Goal: Transaction & Acquisition: Purchase product/service

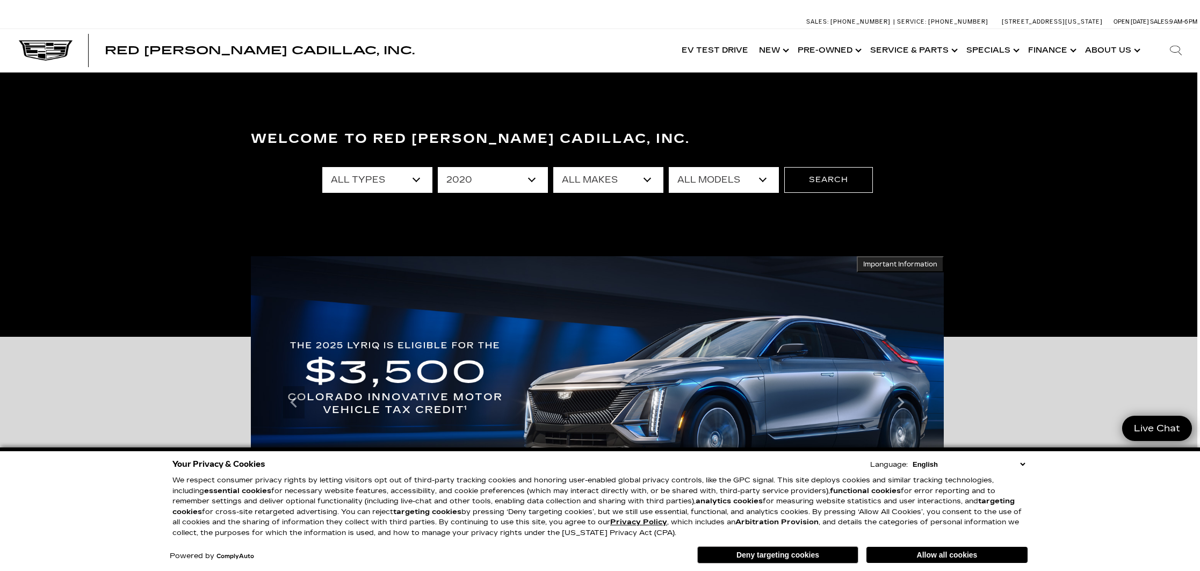
select select "2022"
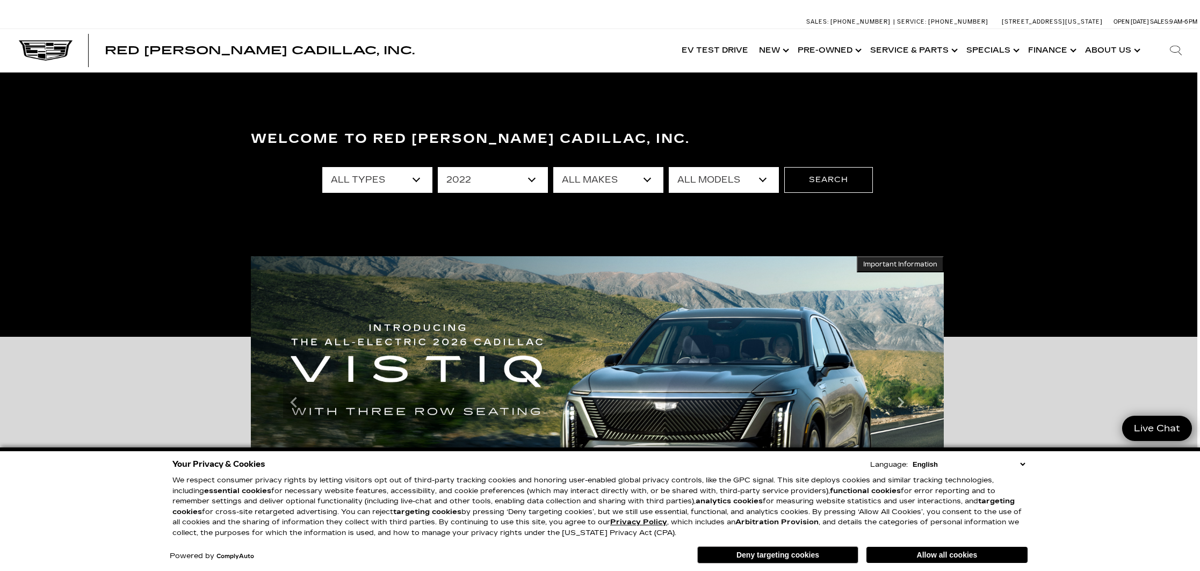
select select "Cadillac"
select select "Escalade ESV"
click at [841, 185] on button "Search" at bounding box center [828, 180] width 89 height 26
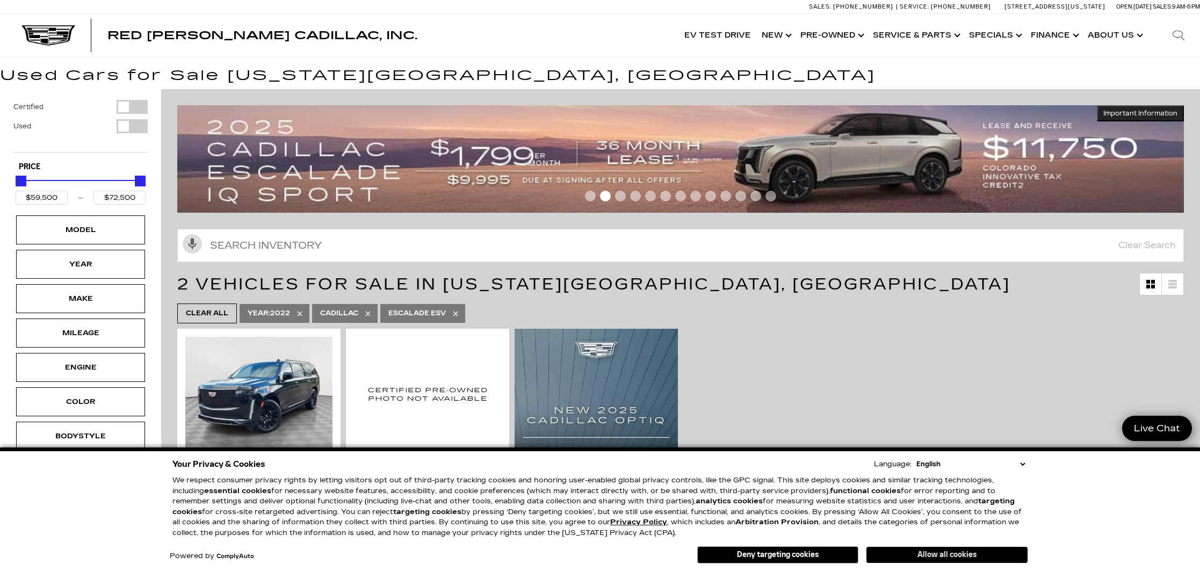
click at [905, 554] on button "Allow all cookies" at bounding box center [947, 555] width 161 height 16
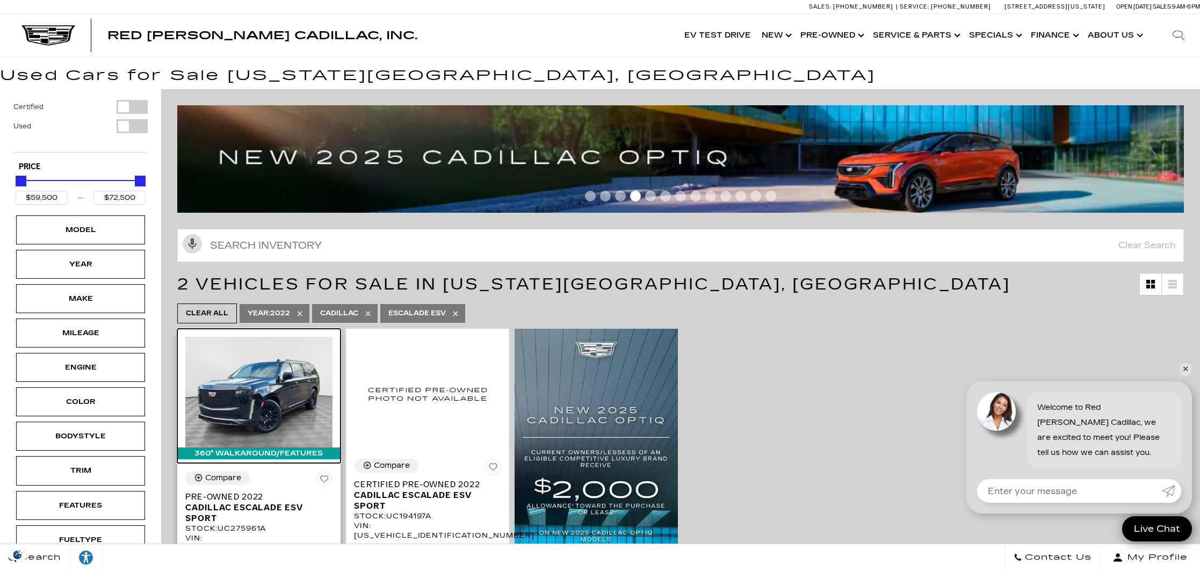
click at [219, 385] on img at bounding box center [258, 392] width 147 height 110
